Goal: Information Seeking & Learning: Learn about a topic

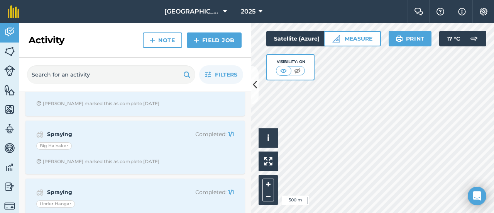
scroll to position [1467, 0]
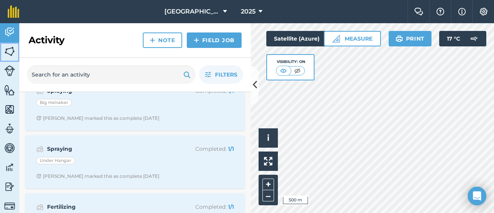
click at [10, 49] on img at bounding box center [9, 52] width 11 height 12
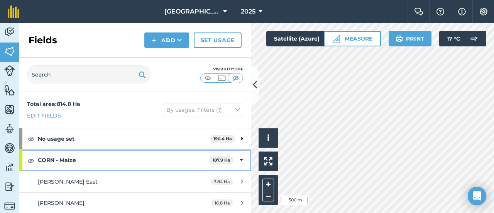
click at [240, 159] on icon at bounding box center [241, 160] width 3 height 8
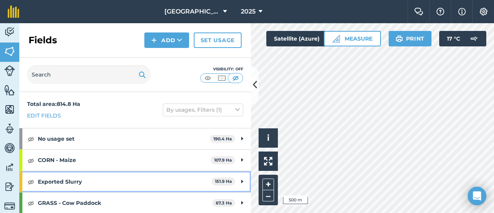
click at [151, 177] on strong "Exported Slurry" at bounding box center [125, 181] width 174 height 21
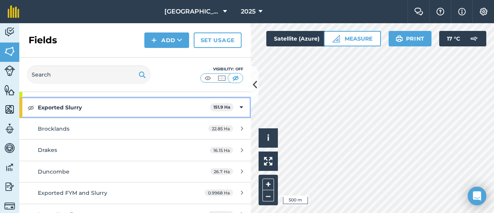
scroll to position [77, 0]
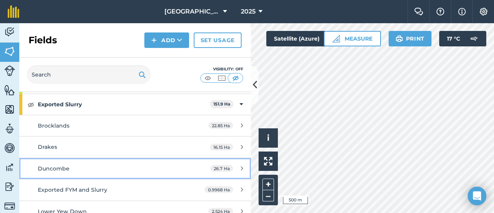
click at [136, 164] on div "Duncombe" at bounding box center [110, 168] width 145 height 8
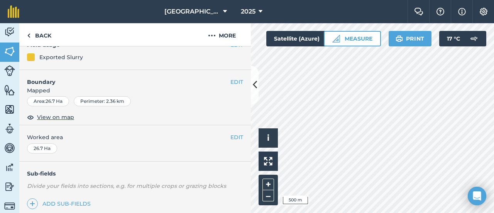
scroll to position [170, 0]
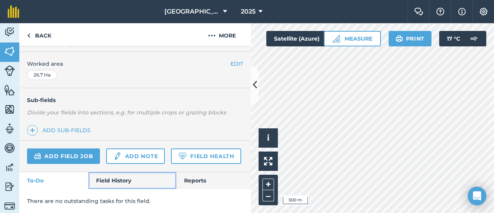
click at [121, 178] on link "Field History" at bounding box center [132, 180] width 88 height 17
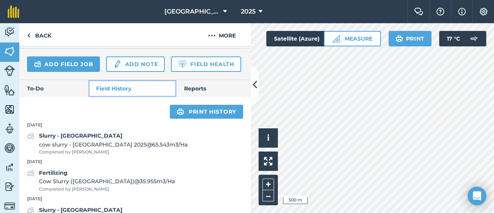
scroll to position [247, 0]
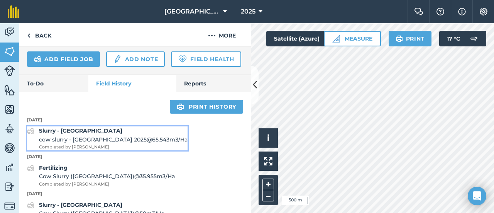
click at [133, 144] on span "cow slurry - [GEOGRAPHIC_DATA] 2025 @ 65.543 m3 / Ha" at bounding box center [113, 139] width 149 height 8
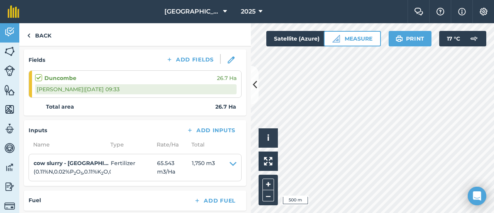
scroll to position [116, 0]
